Goal: Find specific page/section: Find specific page/section

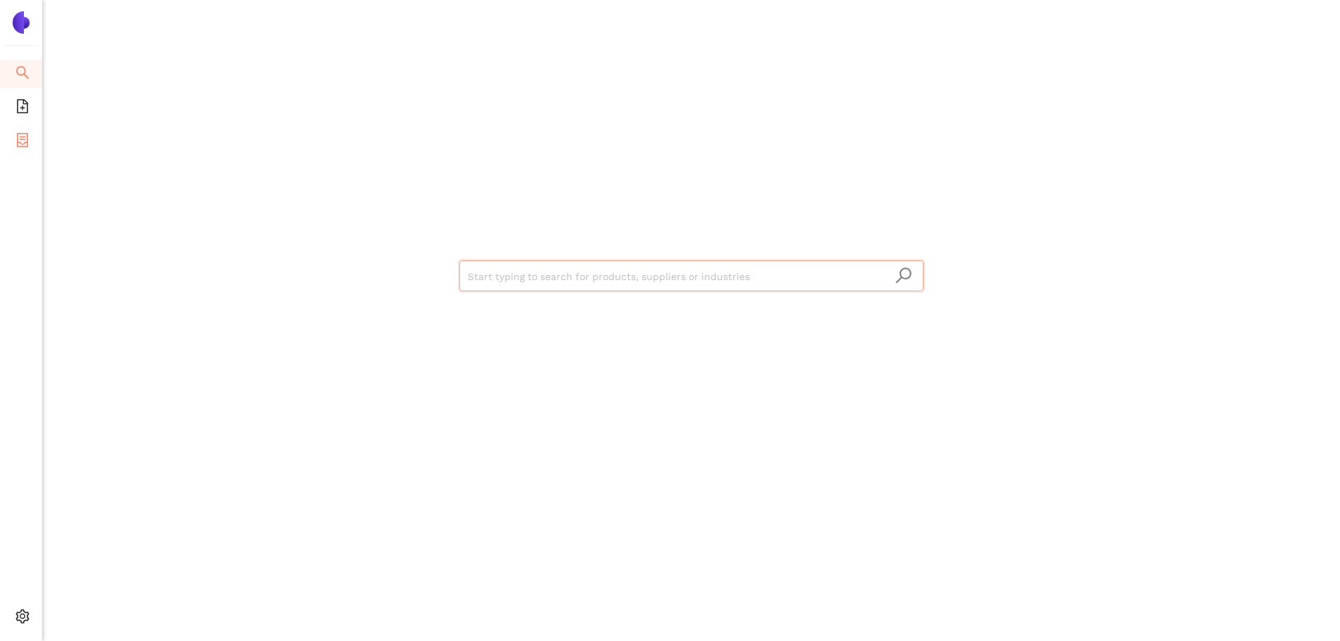
click at [25, 139] on icon "container" at bounding box center [22, 140] width 11 height 14
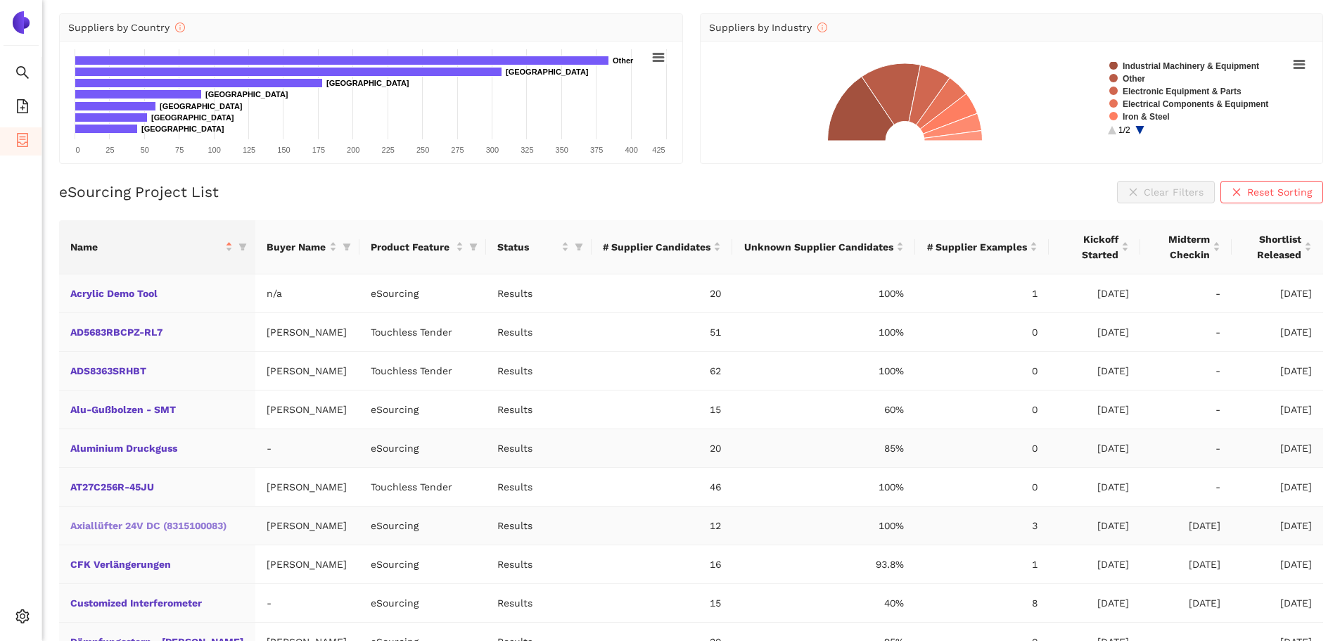
scroll to position [206, 0]
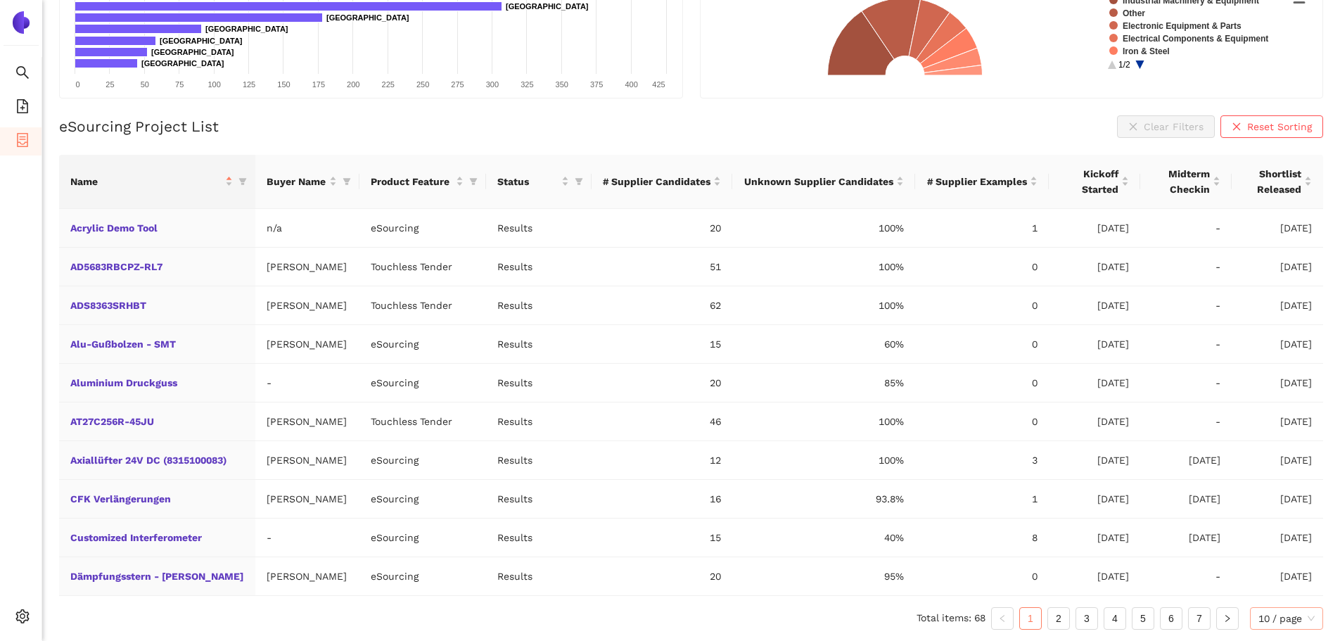
click at [1284, 623] on span "10 / page" at bounding box center [1287, 618] width 56 height 21
click at [1295, 594] on div "100 / page" at bounding box center [1288, 590] width 58 height 15
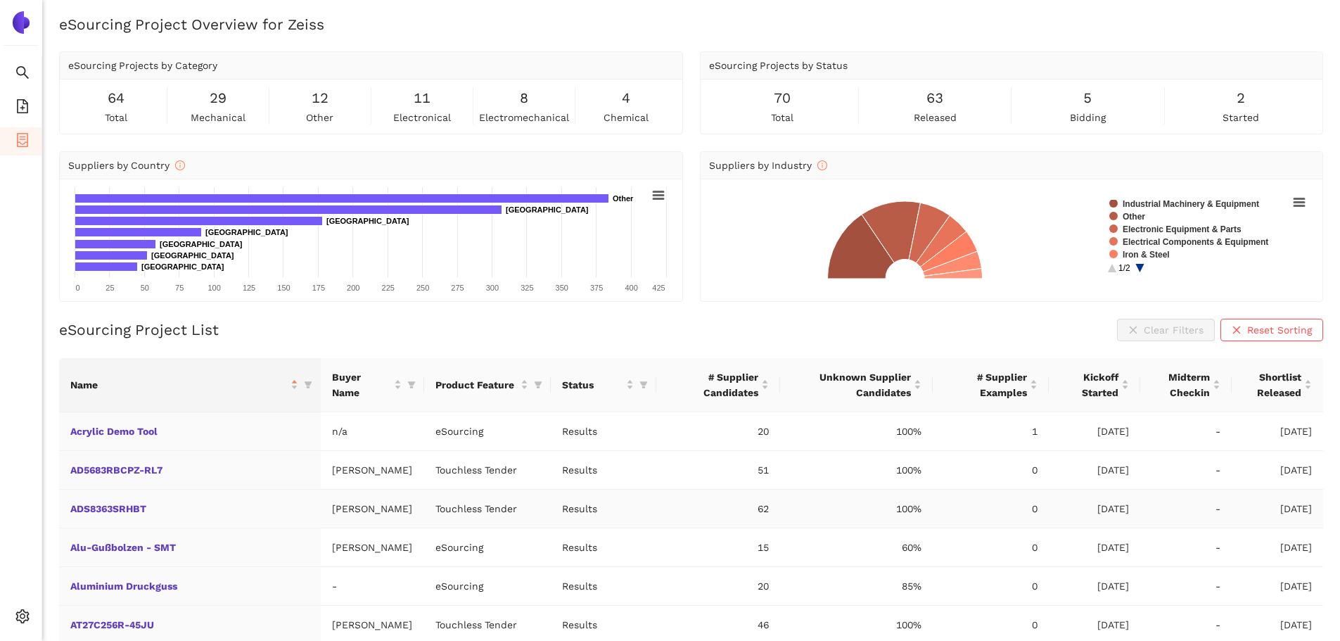
scroll to position [0, 0]
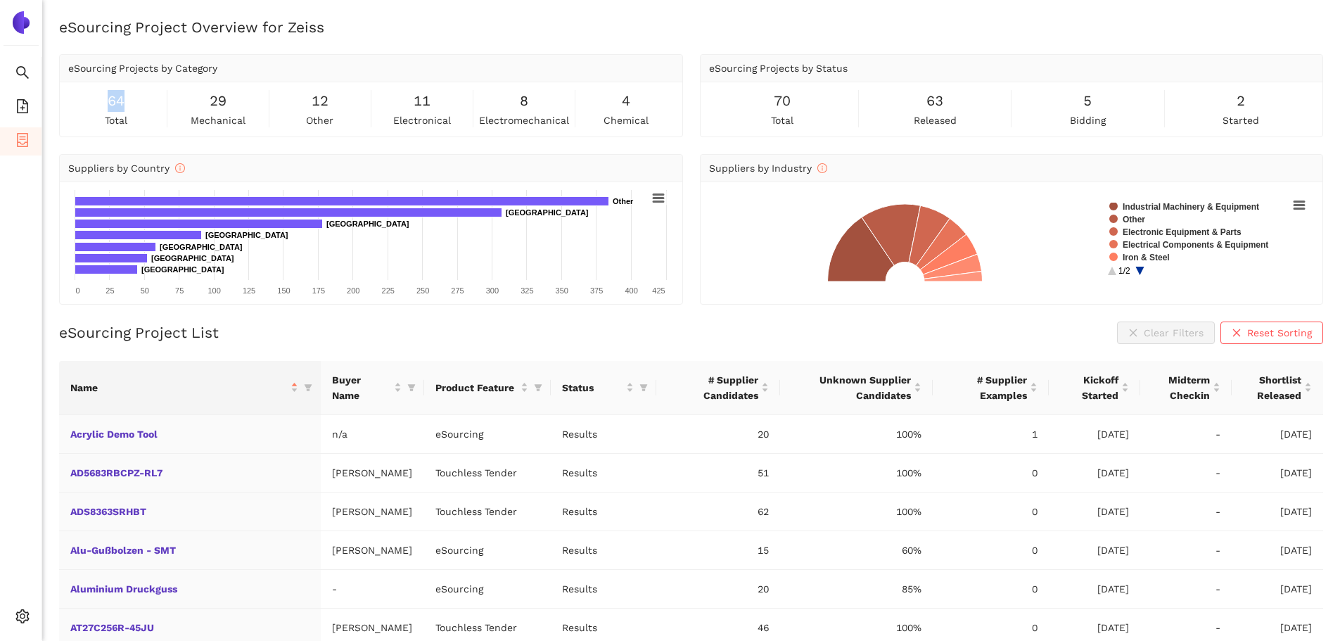
drag, startPoint x: 102, startPoint y: 99, endPoint x: 128, endPoint y: 101, distance: 26.1
click at [128, 101] on div "64 total" at bounding box center [116, 108] width 96 height 37
drag, startPoint x: 208, startPoint y: 106, endPoint x: 227, endPoint y: 101, distance: 19.6
click at [227, 101] on div "29 mechanical" at bounding box center [218, 108] width 96 height 37
drag, startPoint x: 411, startPoint y: 101, endPoint x: 439, endPoint y: 102, distance: 28.2
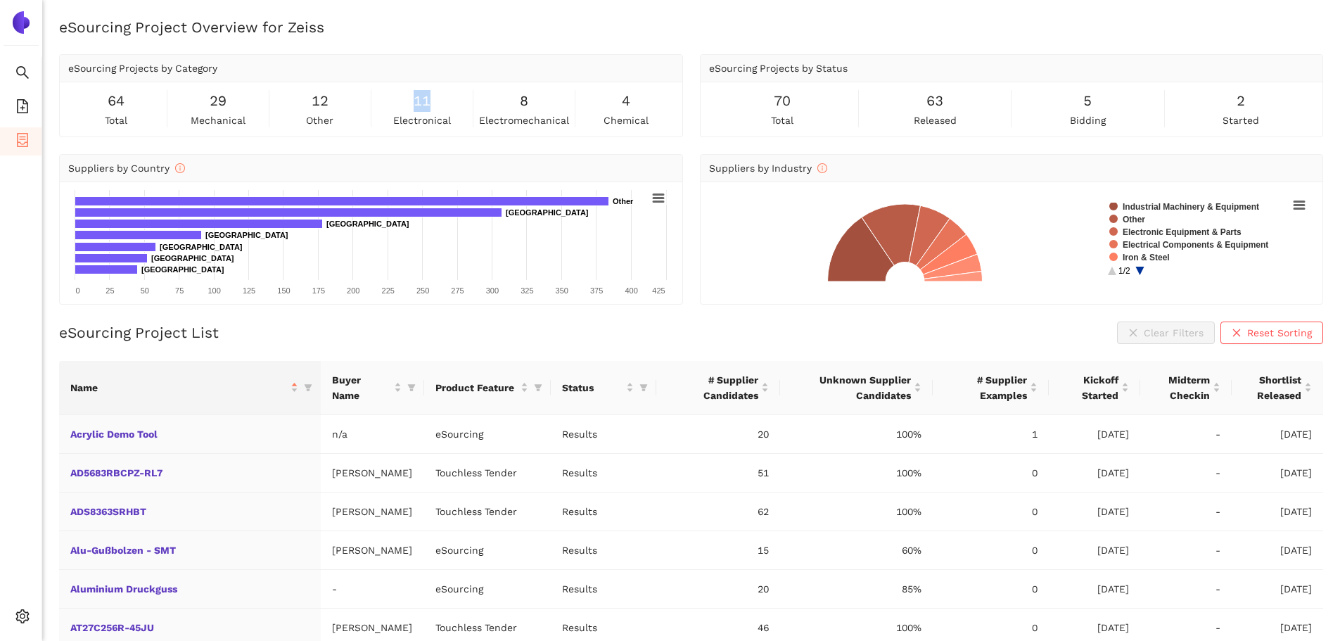
click at [439, 102] on div "11 electronical" at bounding box center [422, 108] width 96 height 37
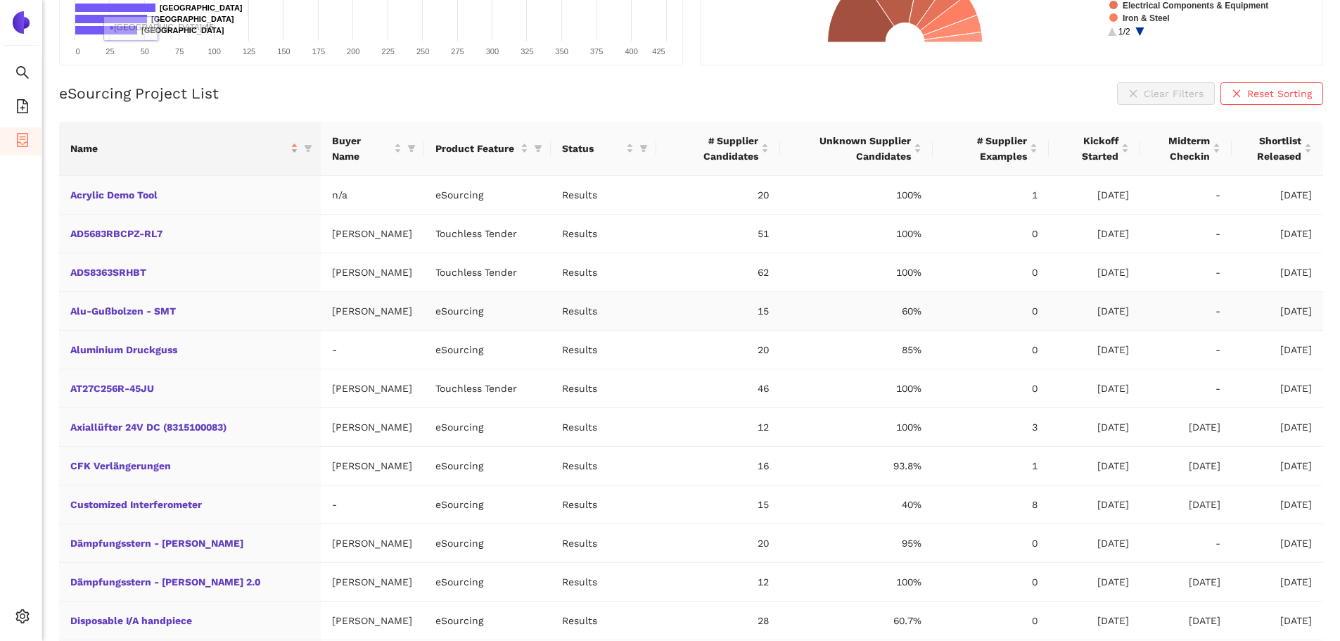
scroll to position [281, 0]
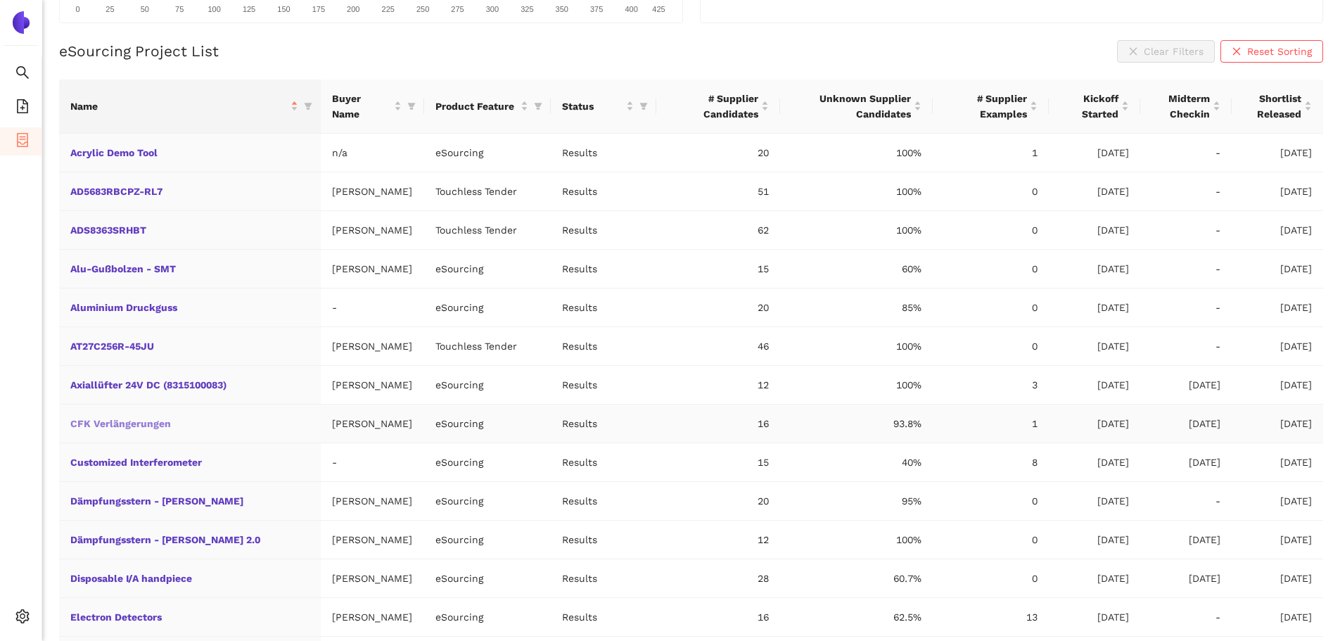
click at [0, 0] on link "CFK Verlängerungen" at bounding box center [0, 0] width 0 height 0
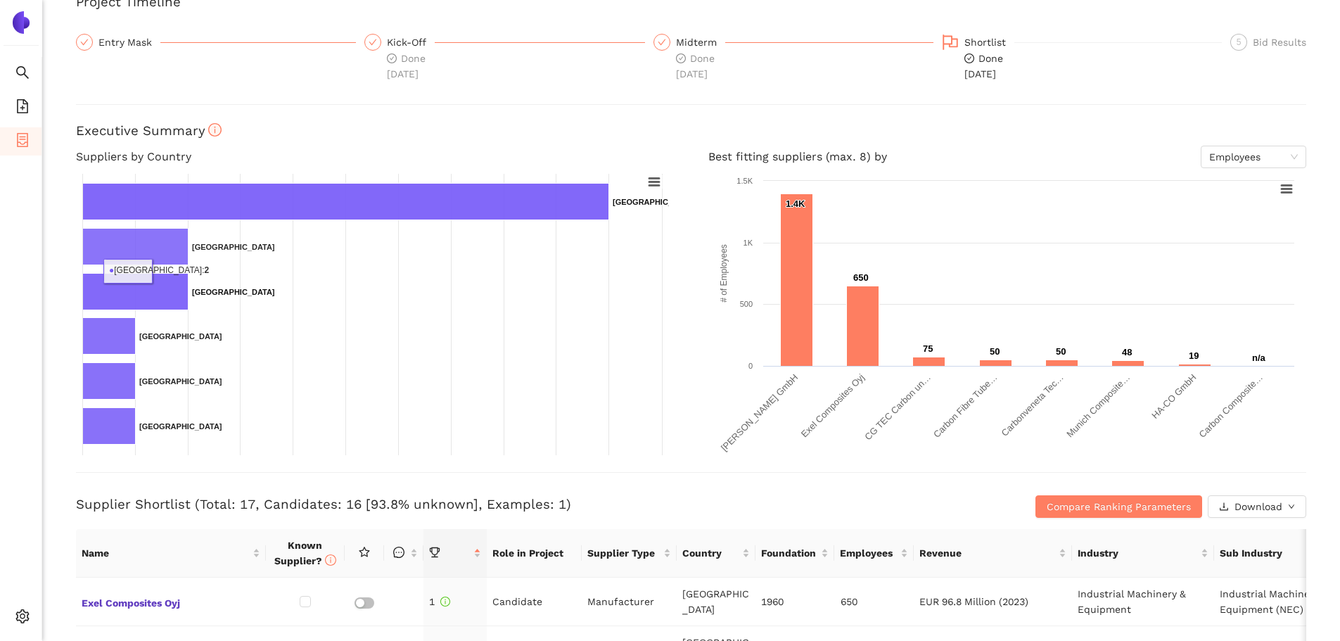
scroll to position [141, 0]
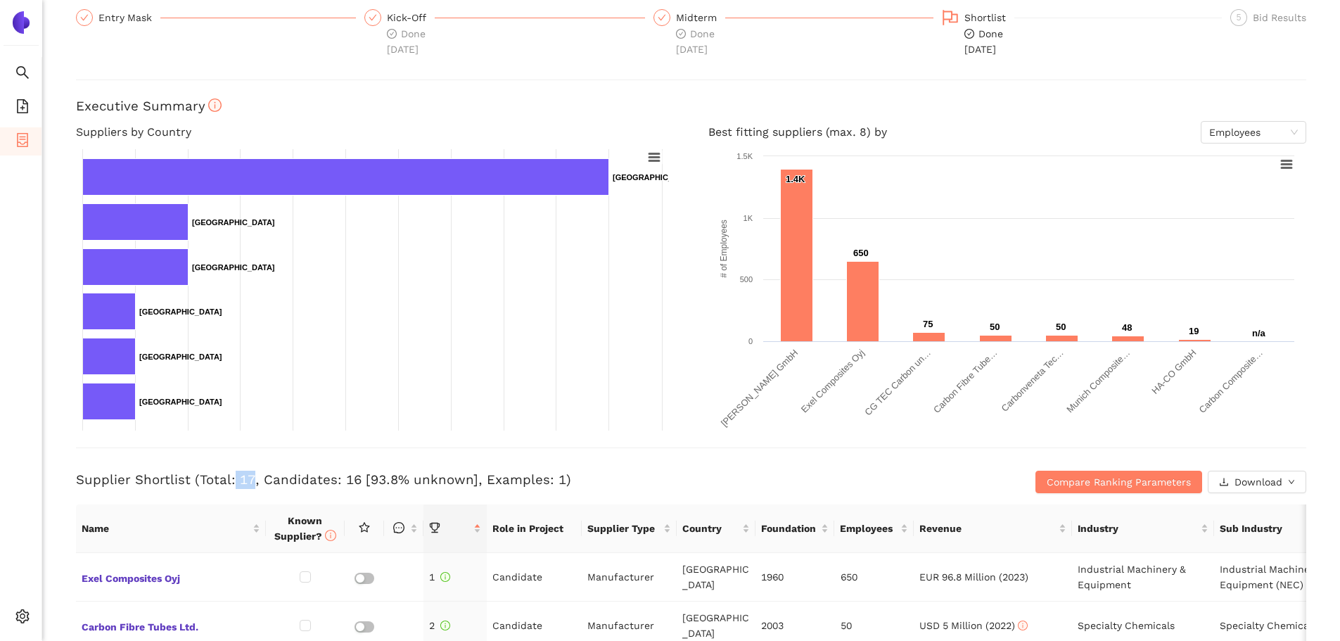
drag, startPoint x: 233, startPoint y: 481, endPoint x: 250, endPoint y: 476, distance: 17.4
click at [250, 476] on h3 "Supplier Shortlist (Total: 17, Candidates: 16 [93.8% unknown], Examples: 1)" at bounding box center [486, 480] width 820 height 18
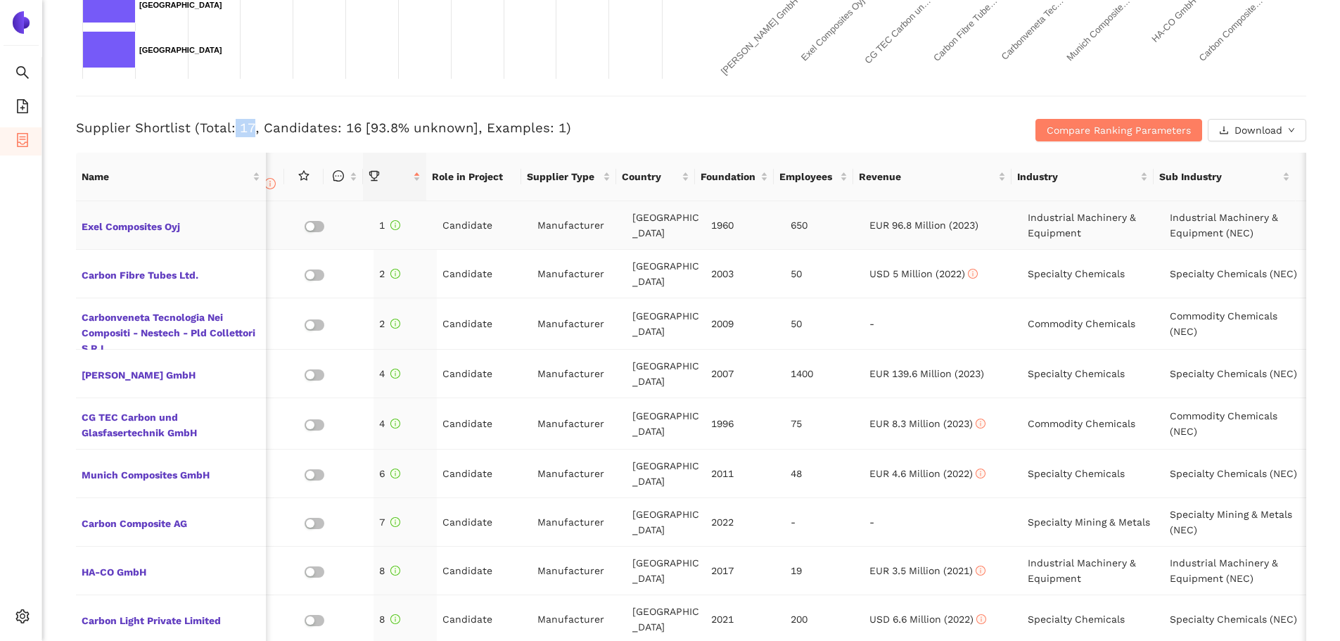
scroll to position [0, 71]
click at [125, 227] on span "Exel Composites Oyj" at bounding box center [171, 225] width 179 height 18
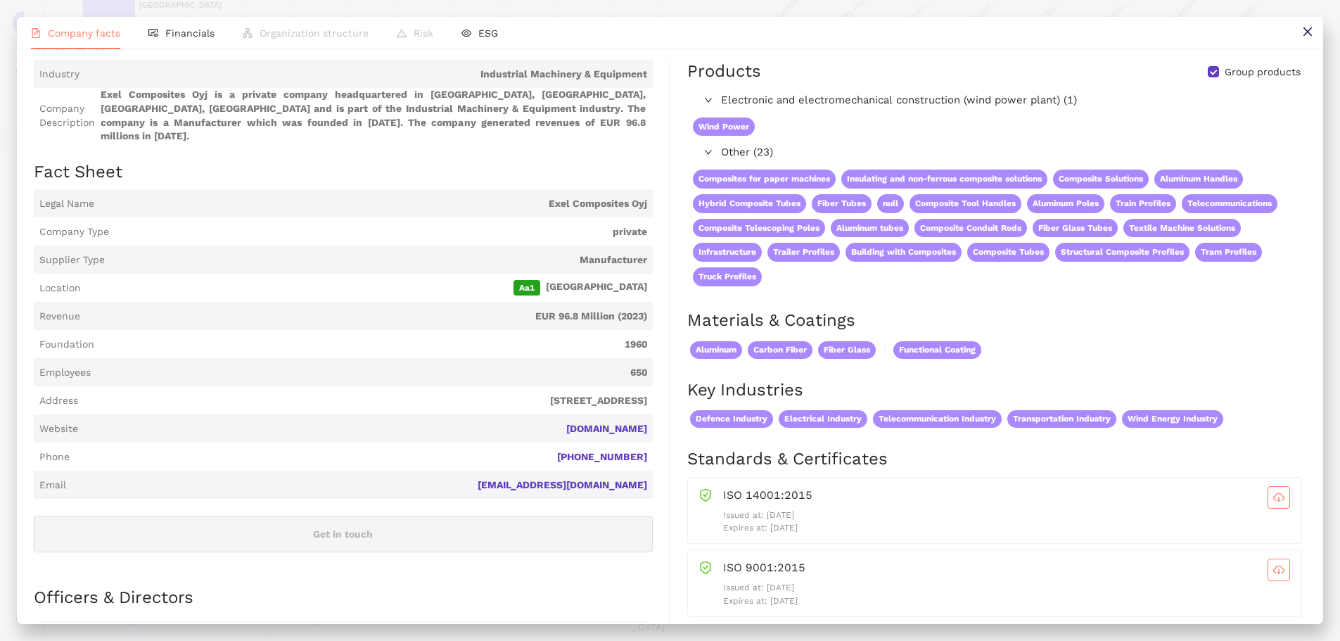
scroll to position [0, 0]
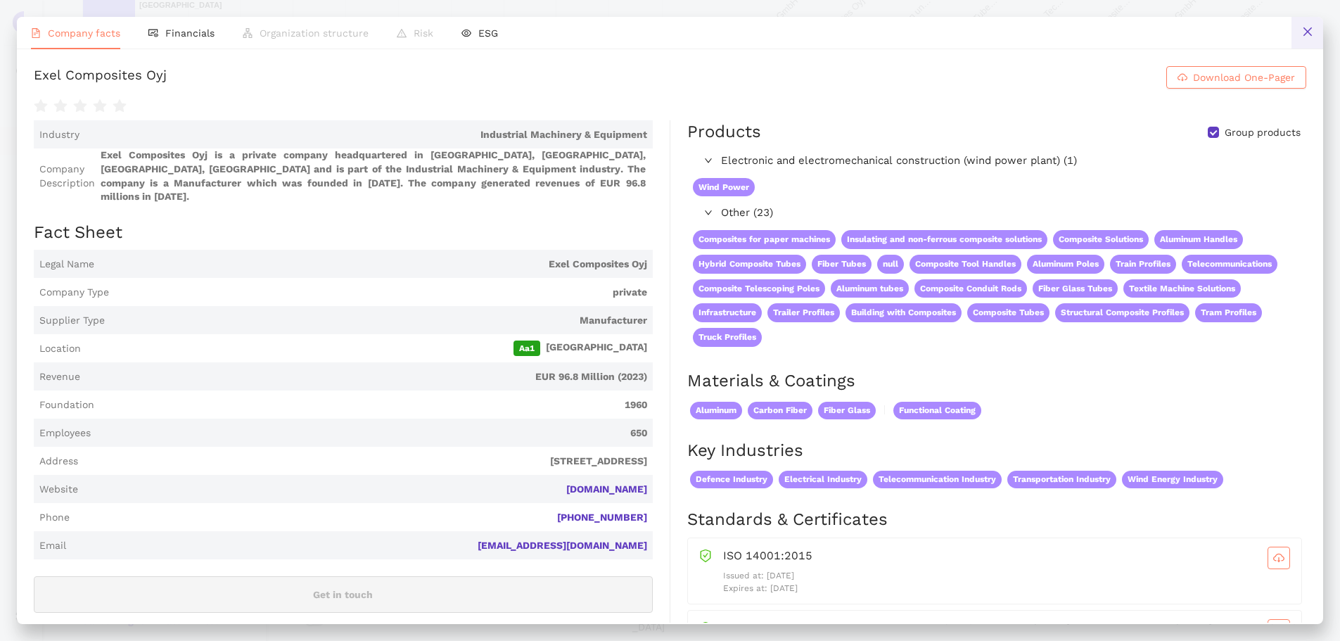
click at [1306, 32] on icon "close" at bounding box center [1307, 31] width 8 height 8
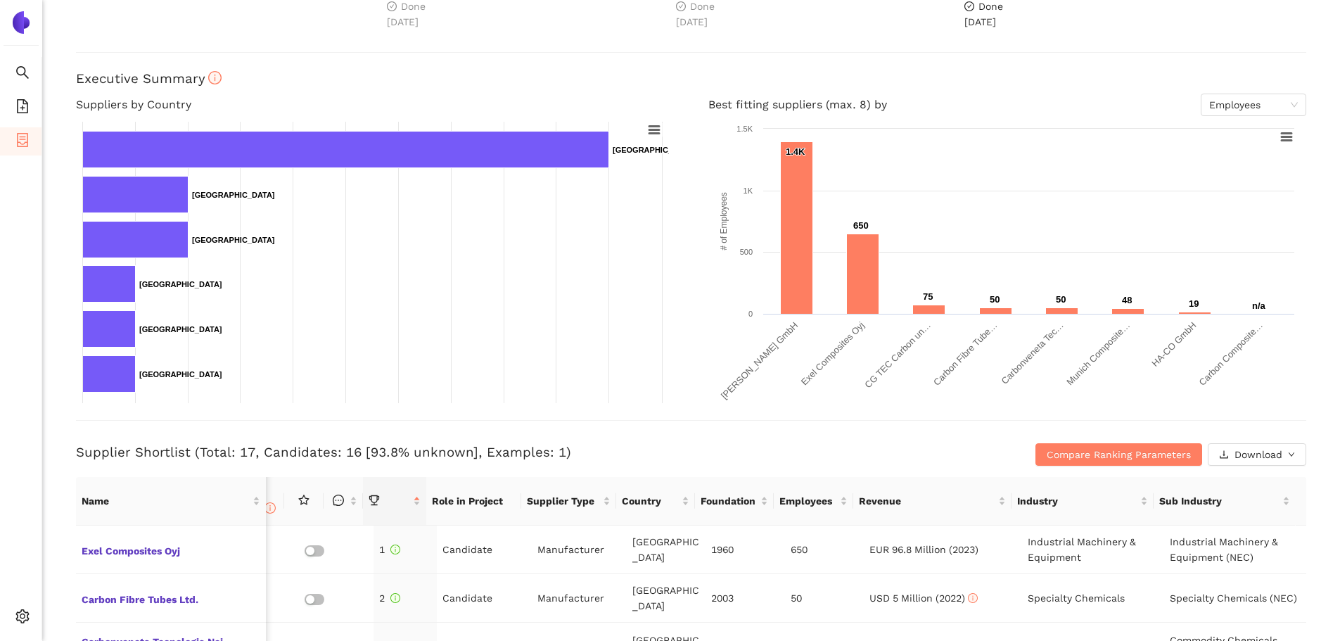
scroll to position [211, 0]
